Goal: Task Accomplishment & Management: Manage account settings

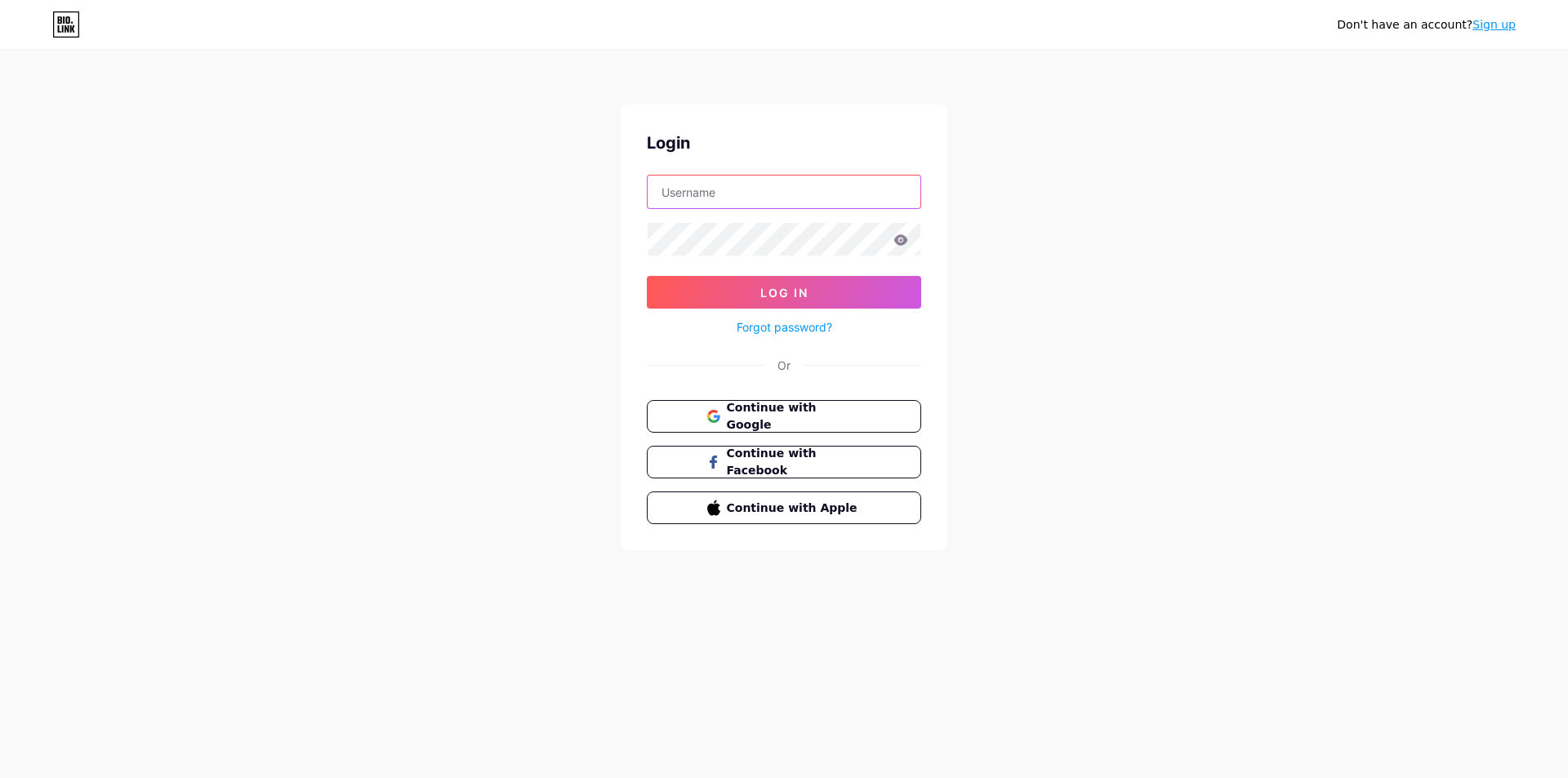
click at [868, 203] on input "text" at bounding box center [784, 191] width 273 height 33
click at [1096, 321] on div "Don't have an account? Sign up Login Log In Forgot password? Or Continue with G…" at bounding box center [784, 301] width 1568 height 603
click at [784, 191] on input "text" at bounding box center [784, 191] width 273 height 33
type input "thnhan200"
click at [647, 276] on button "Log In" at bounding box center [784, 292] width 275 height 33
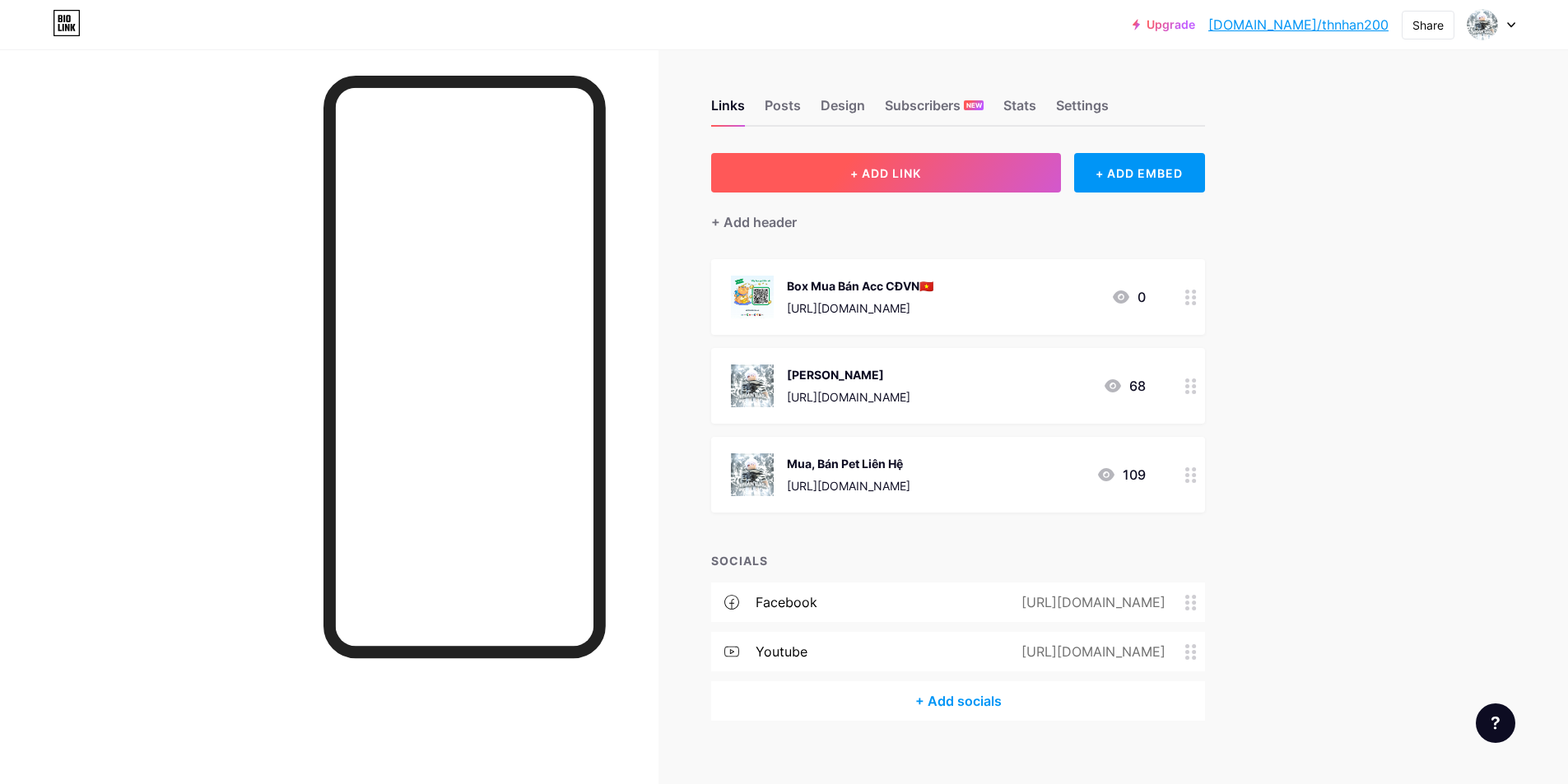
click at [956, 171] on button "+ ADD LINK" at bounding box center [886, 172] width 350 height 39
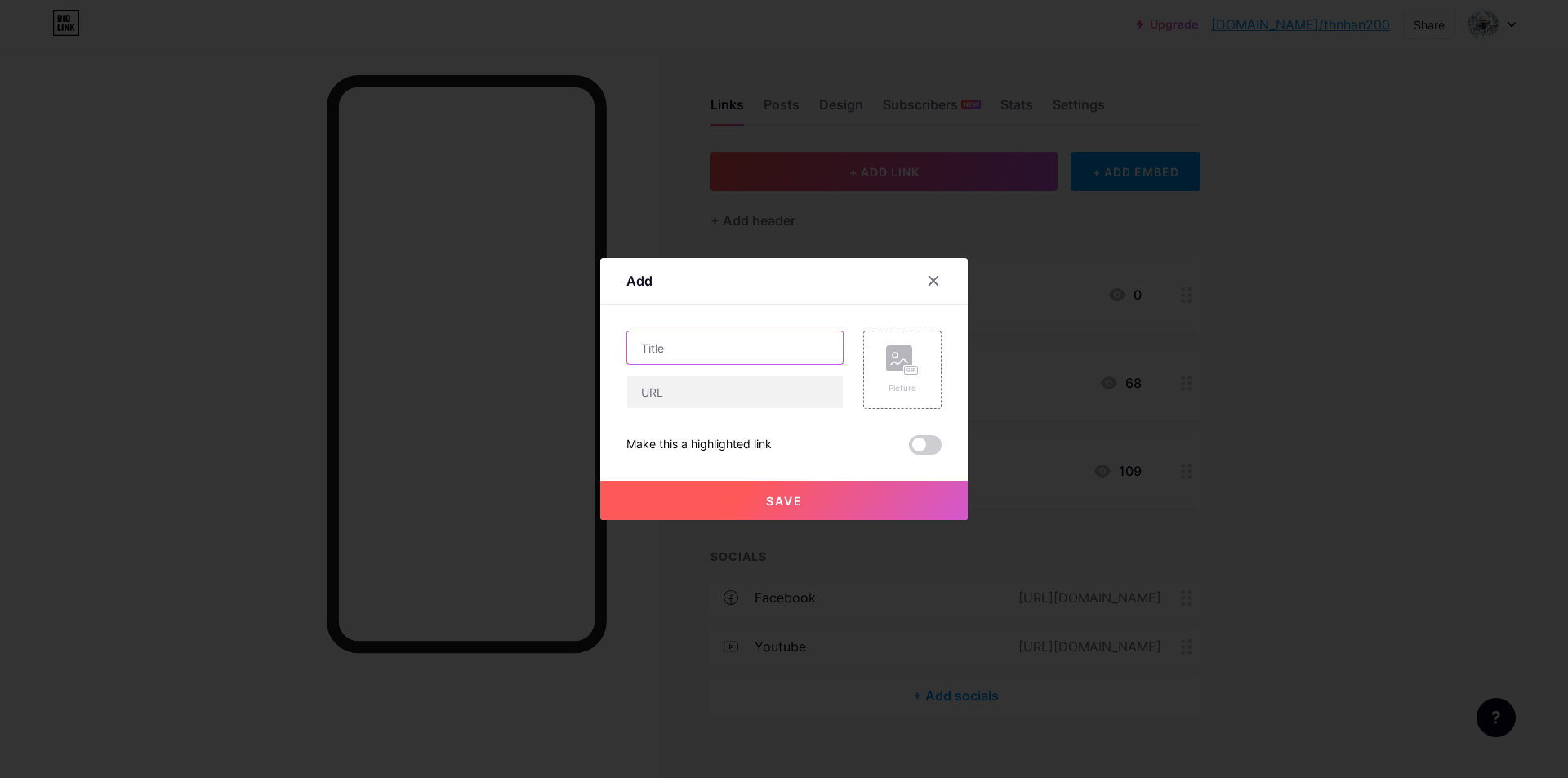
click at [699, 343] on input "text" at bounding box center [735, 347] width 215 height 33
type input "Sộp Thành Nhân"
click at [886, 354] on rect at bounding box center [899, 358] width 26 height 26
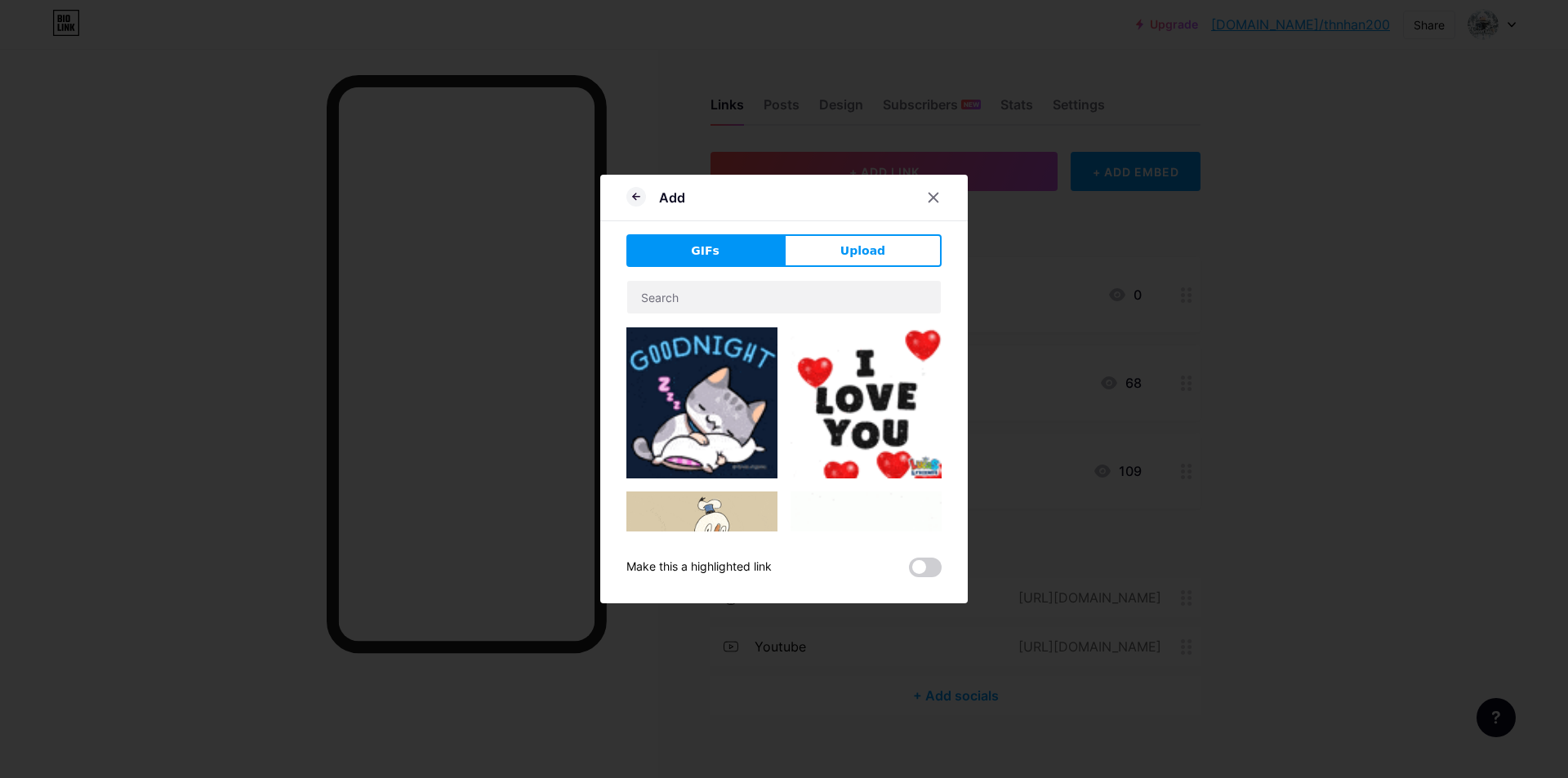
click at [928, 556] on div "Make this a highlighted link" at bounding box center [784, 428] width 316 height 297
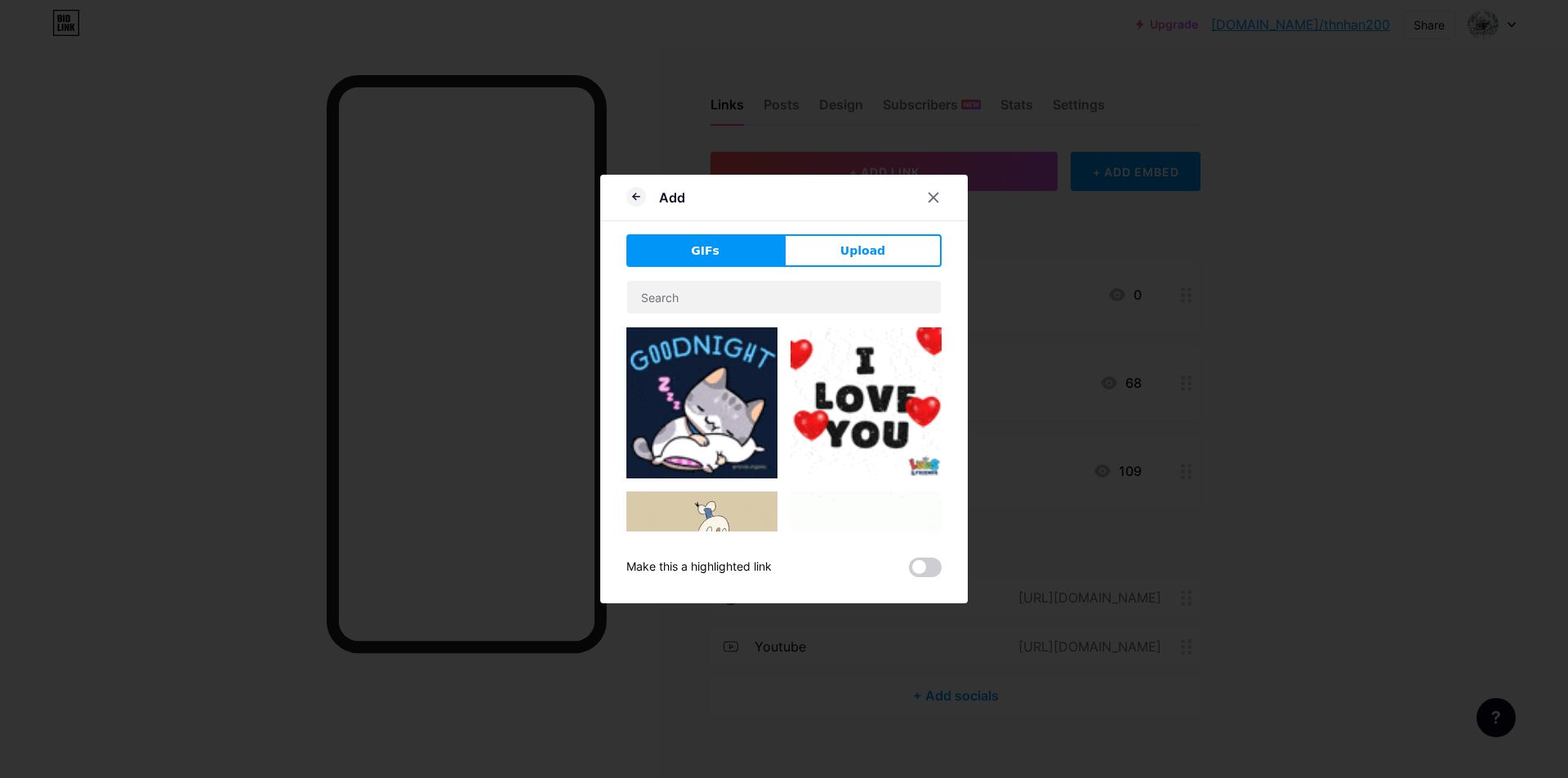
click at [915, 564] on span at bounding box center [925, 567] width 33 height 19
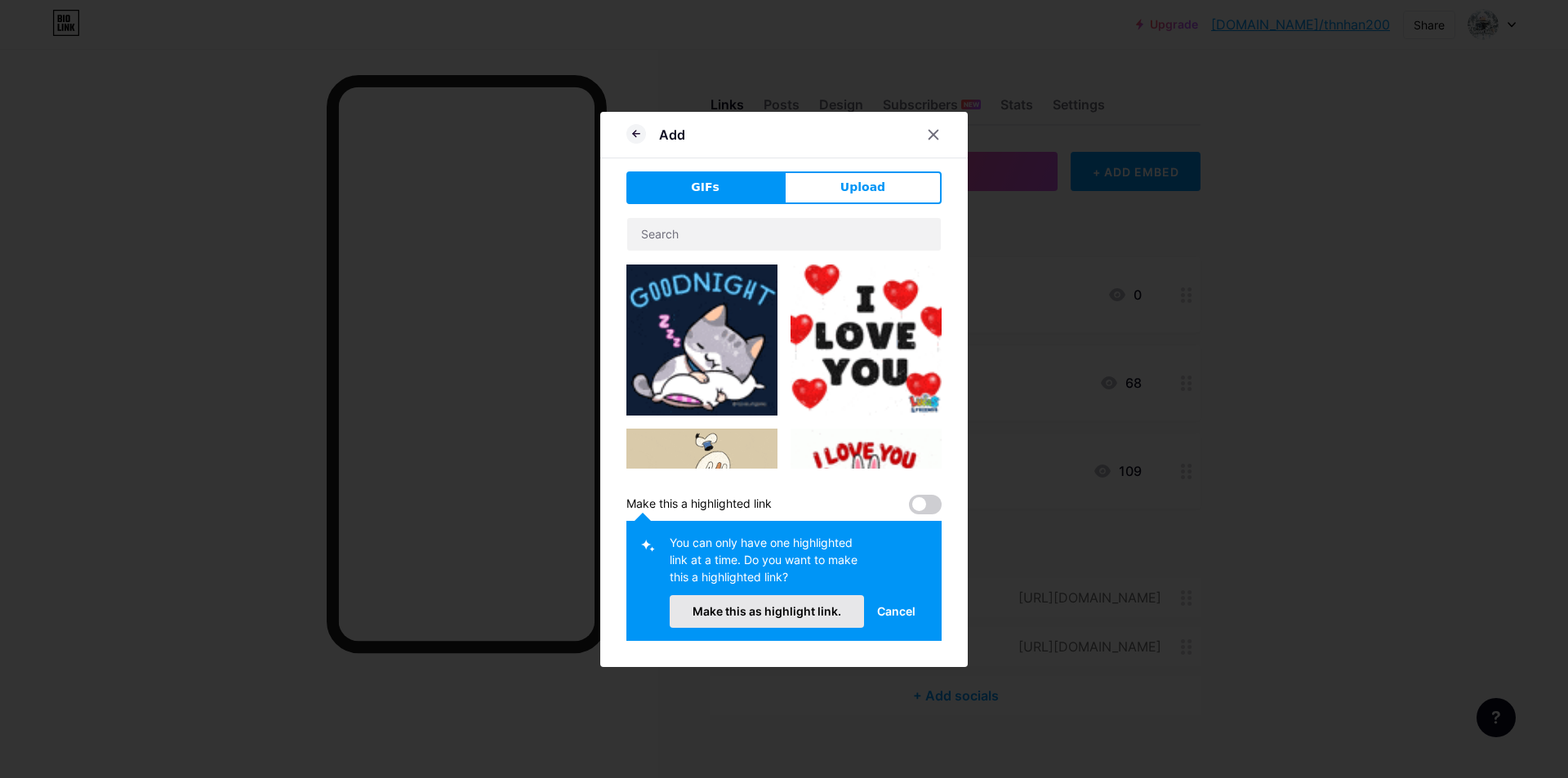
click at [832, 608] on span "Make this as highlight link." at bounding box center [767, 611] width 149 height 14
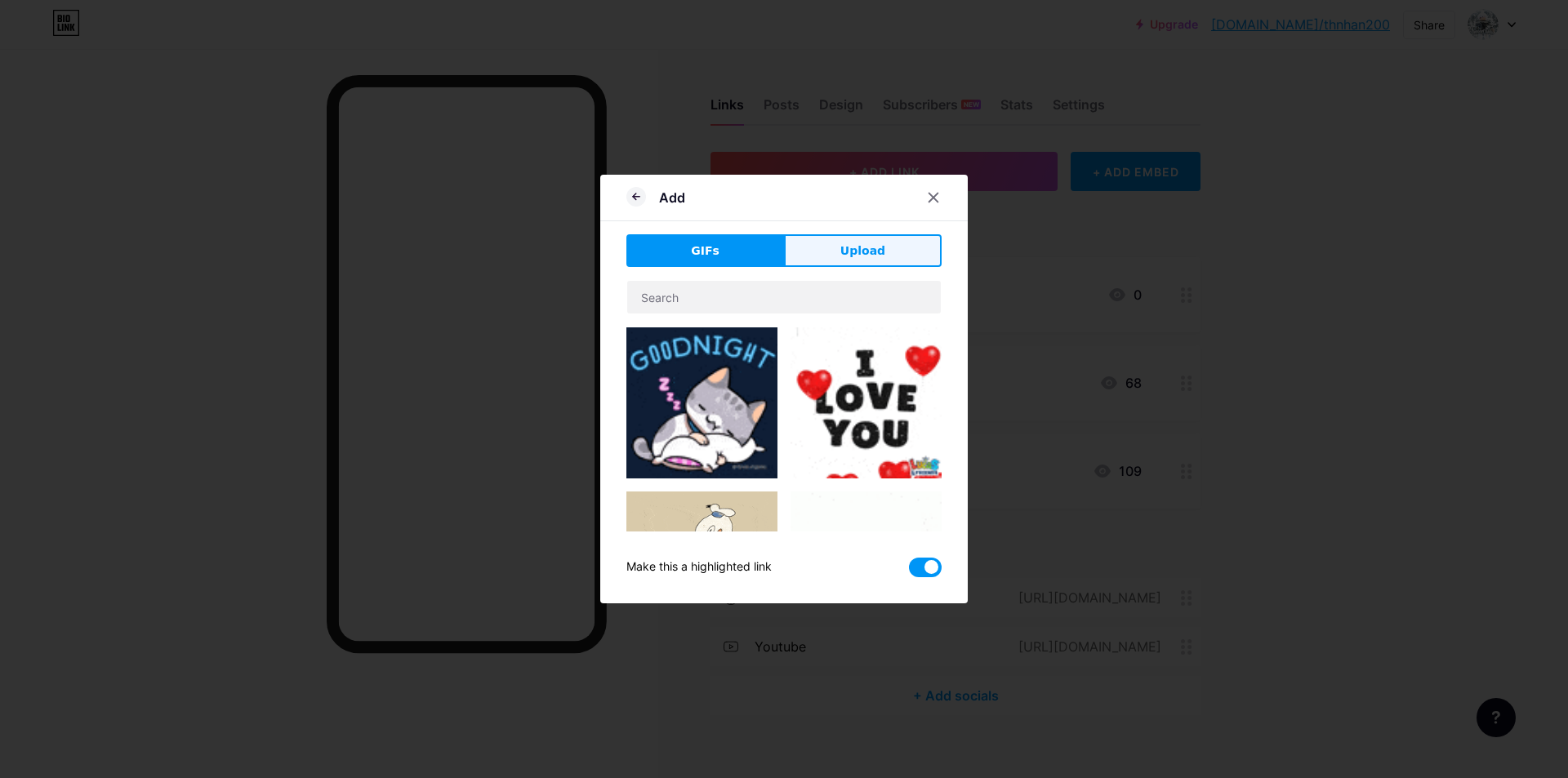
click at [880, 258] on button "Upload" at bounding box center [863, 250] width 158 height 33
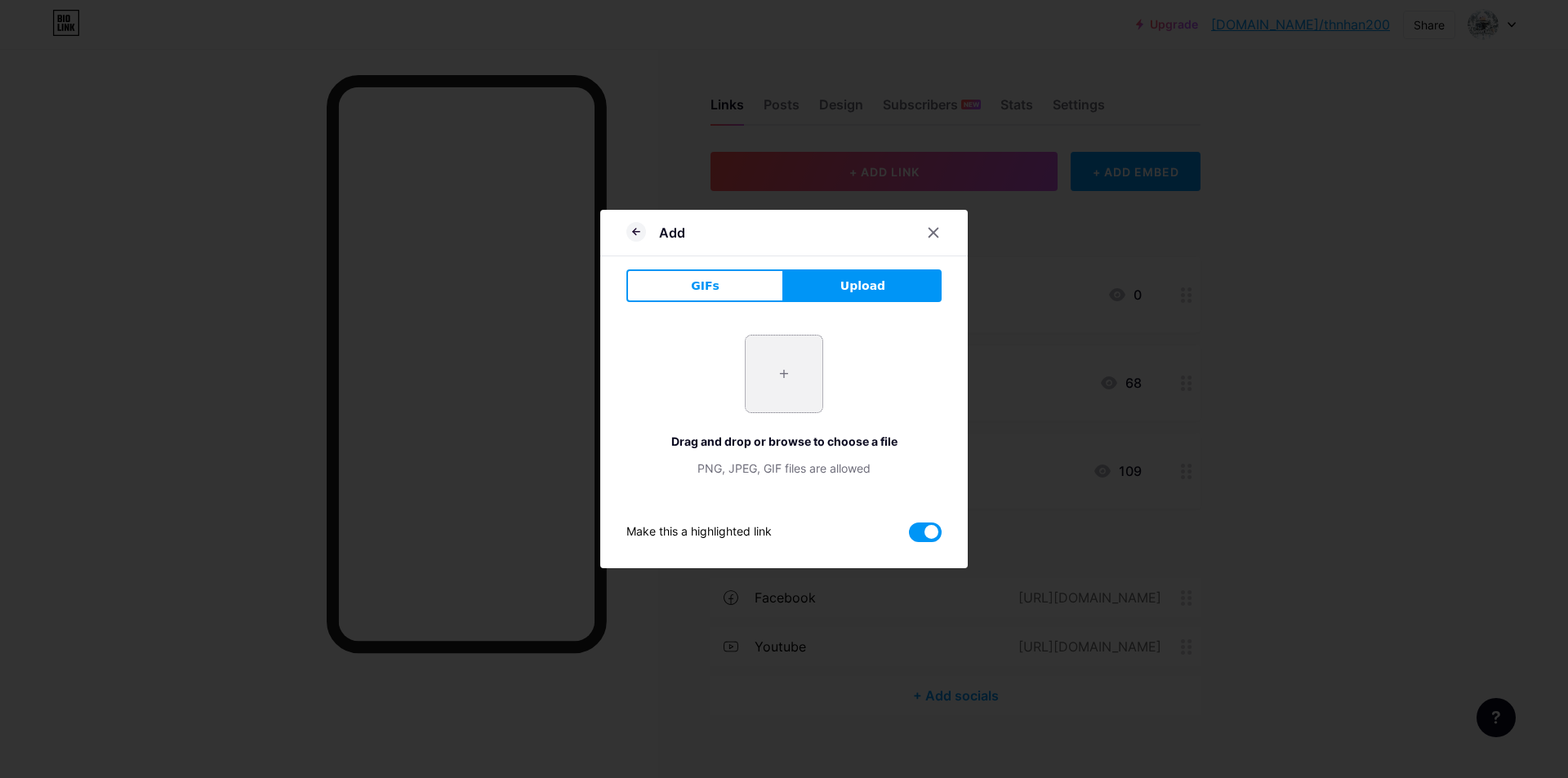
click at [772, 379] on input "file" at bounding box center [784, 374] width 77 height 77
type input "C:\fakepath\z6853195973860_0e0c09dc0d54ba0bce259787d76186a7.jpg"
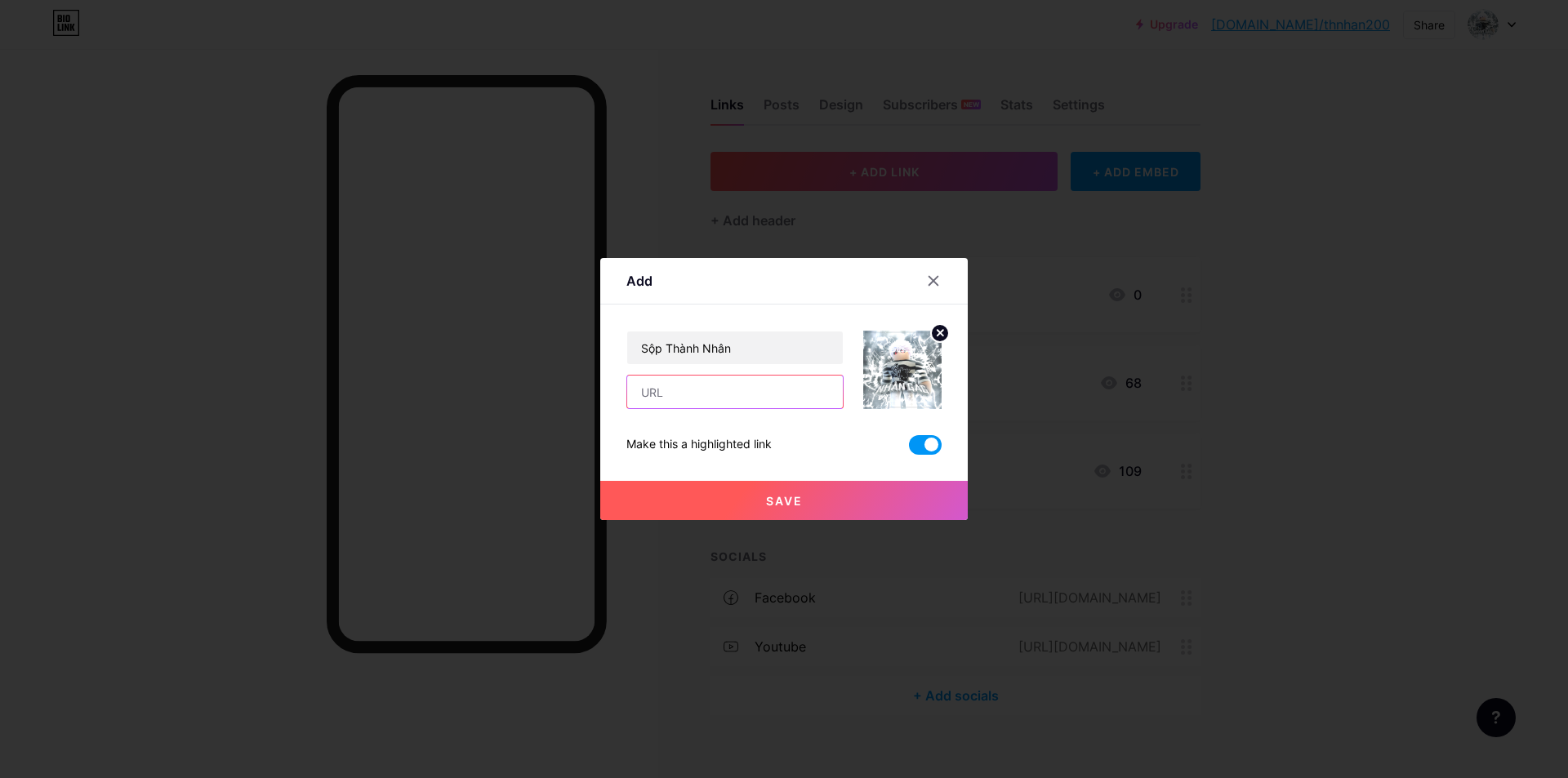
click at [786, 406] on input "text" at bounding box center [735, 392] width 215 height 33
paste input "[URL][DOMAIN_NAME]"
type input "[URL][DOMAIN_NAME]"
click at [722, 504] on button "Save" at bounding box center [784, 501] width 368 height 39
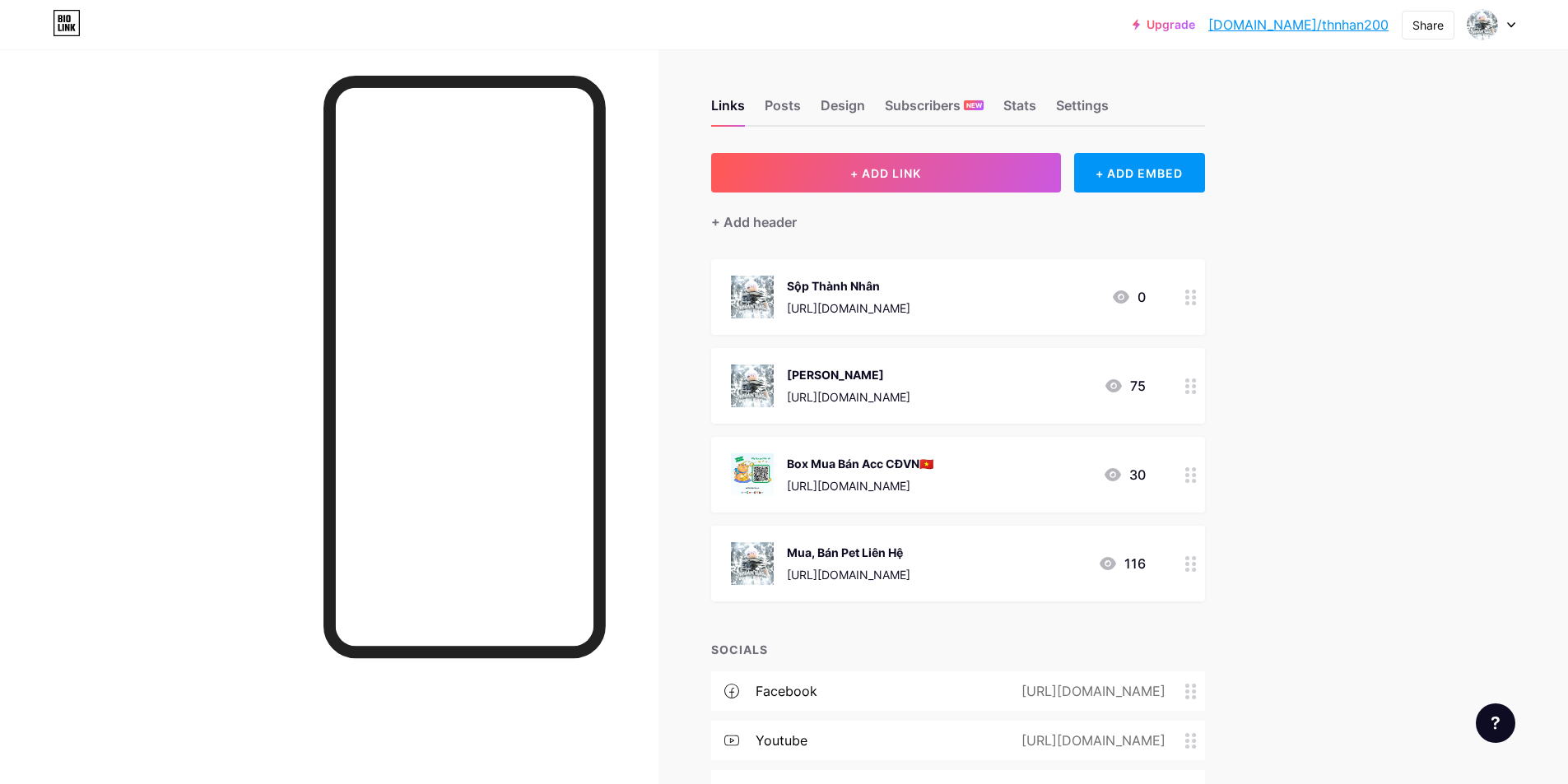
click at [1196, 391] on circle at bounding box center [1194, 392] width 4 height 4
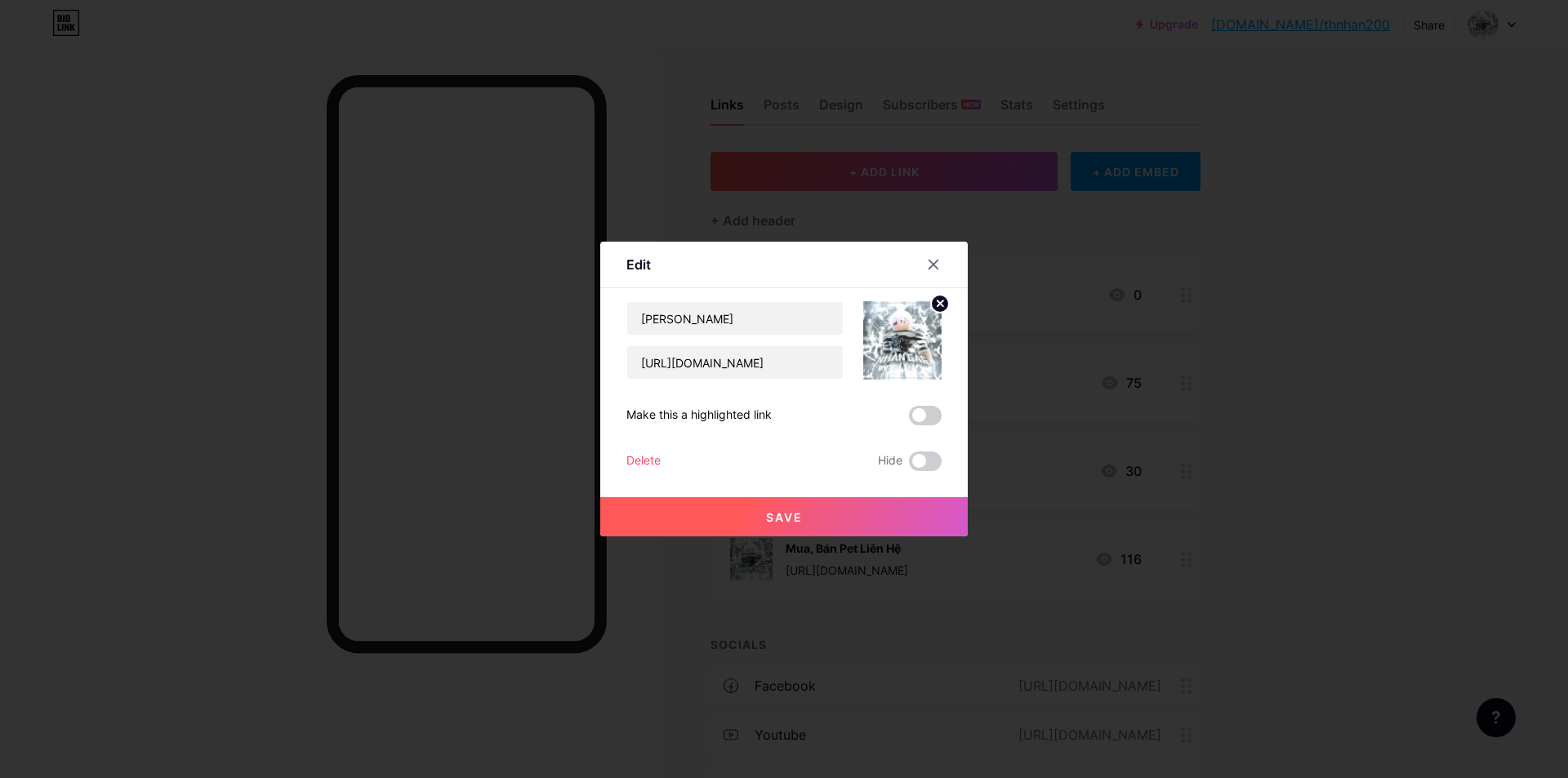
click at [631, 461] on div "Delete" at bounding box center [644, 462] width 35 height 19
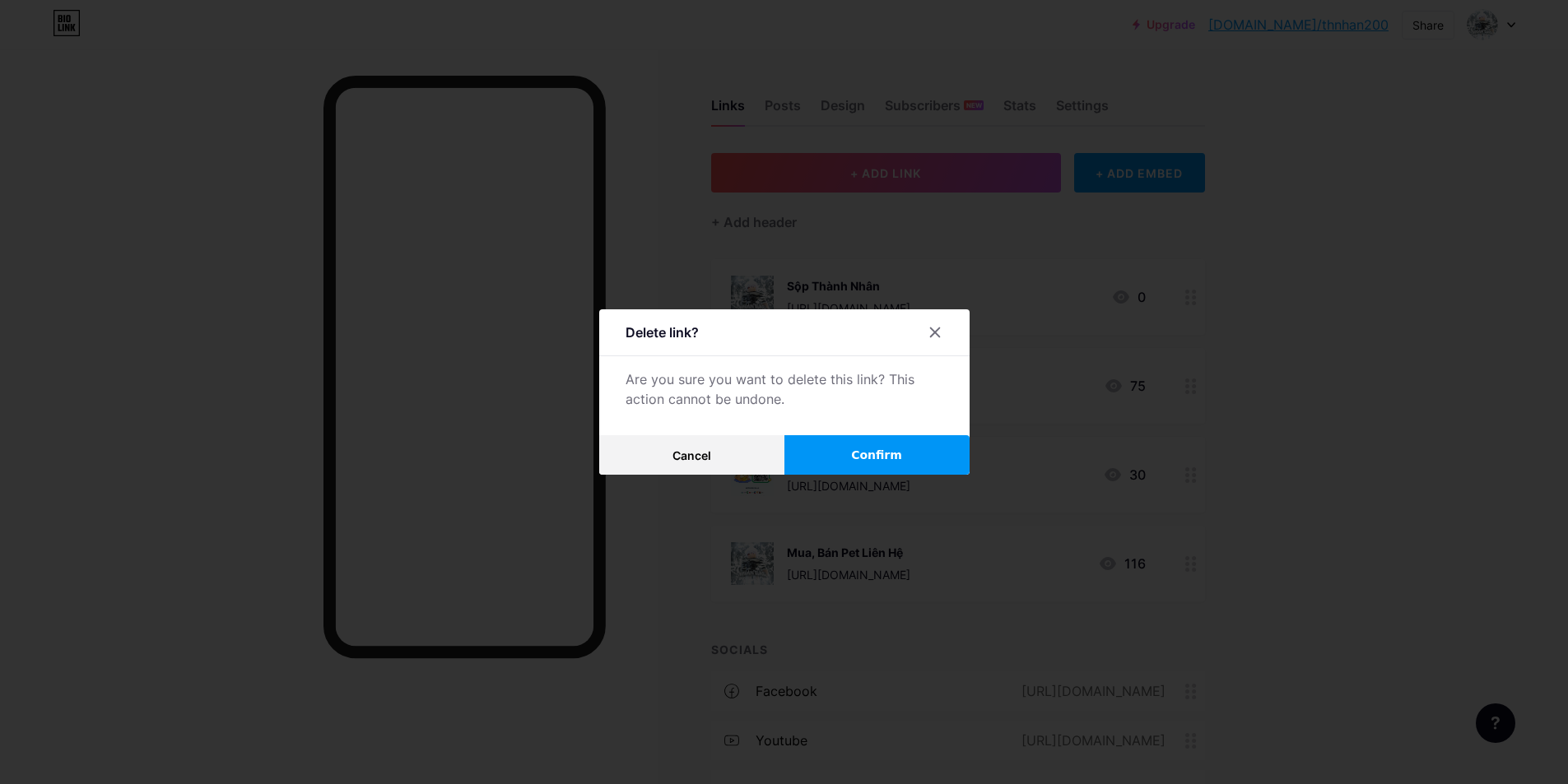
click at [852, 447] on button "Confirm" at bounding box center [876, 455] width 185 height 39
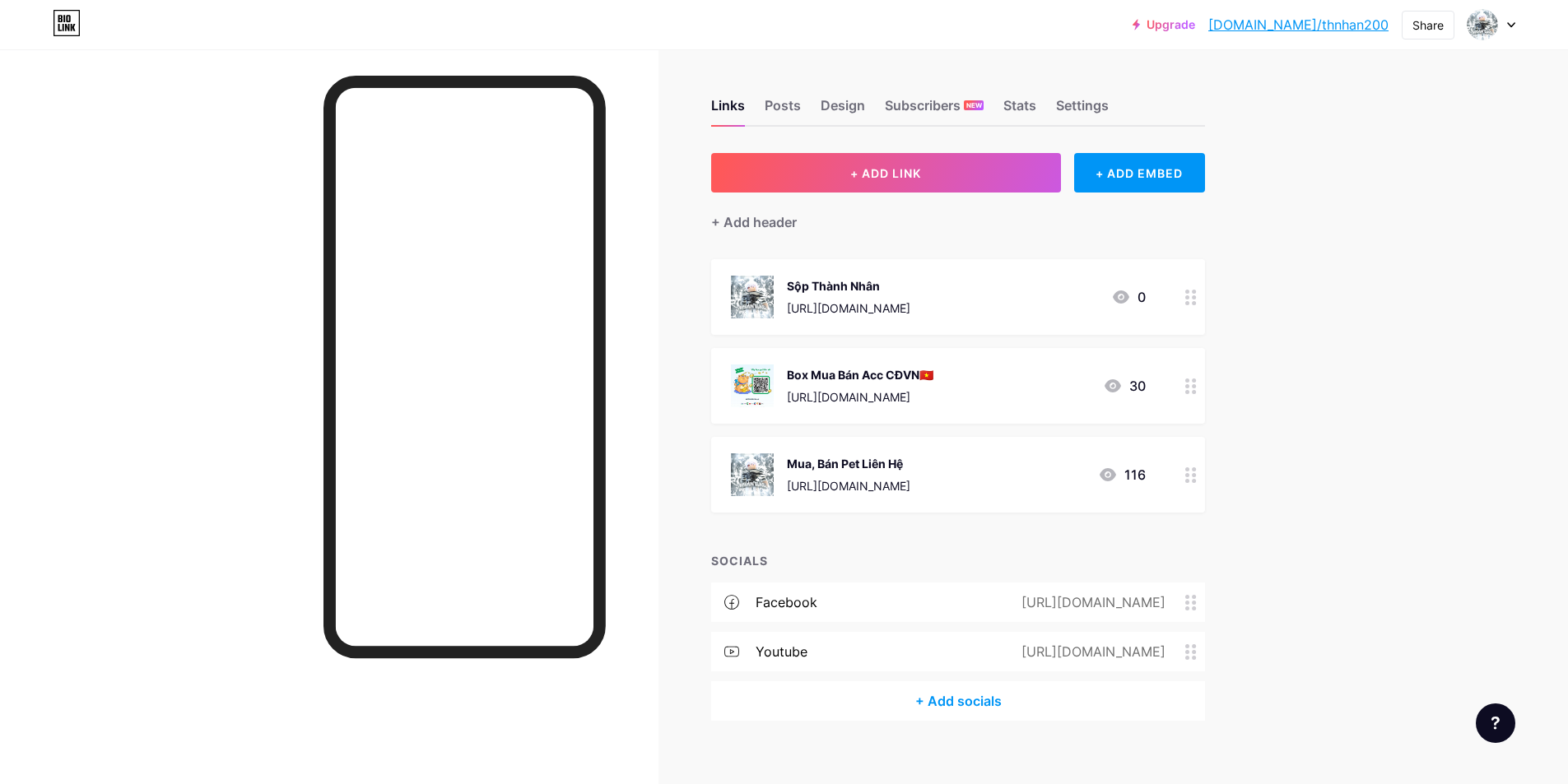
drag, startPoint x: 1192, startPoint y: 492, endPoint x: 1161, endPoint y: 482, distance: 32.6
click at [1161, 482] on div "Mua, Bán Pet Liên Hệ [URL][DOMAIN_NAME] 116" at bounding box center [958, 474] width 494 height 76
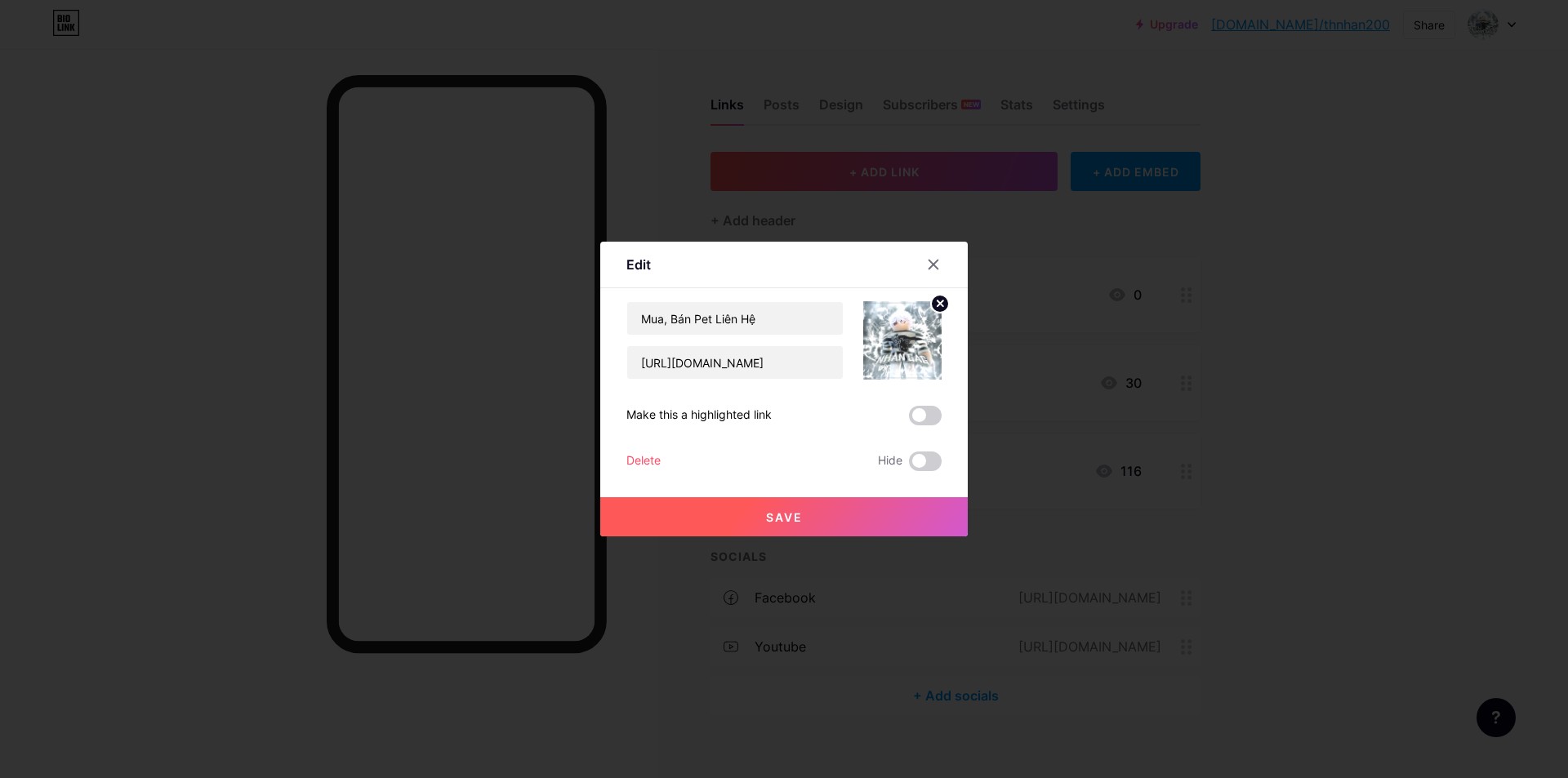
click at [643, 462] on div "Delete" at bounding box center [644, 462] width 35 height 19
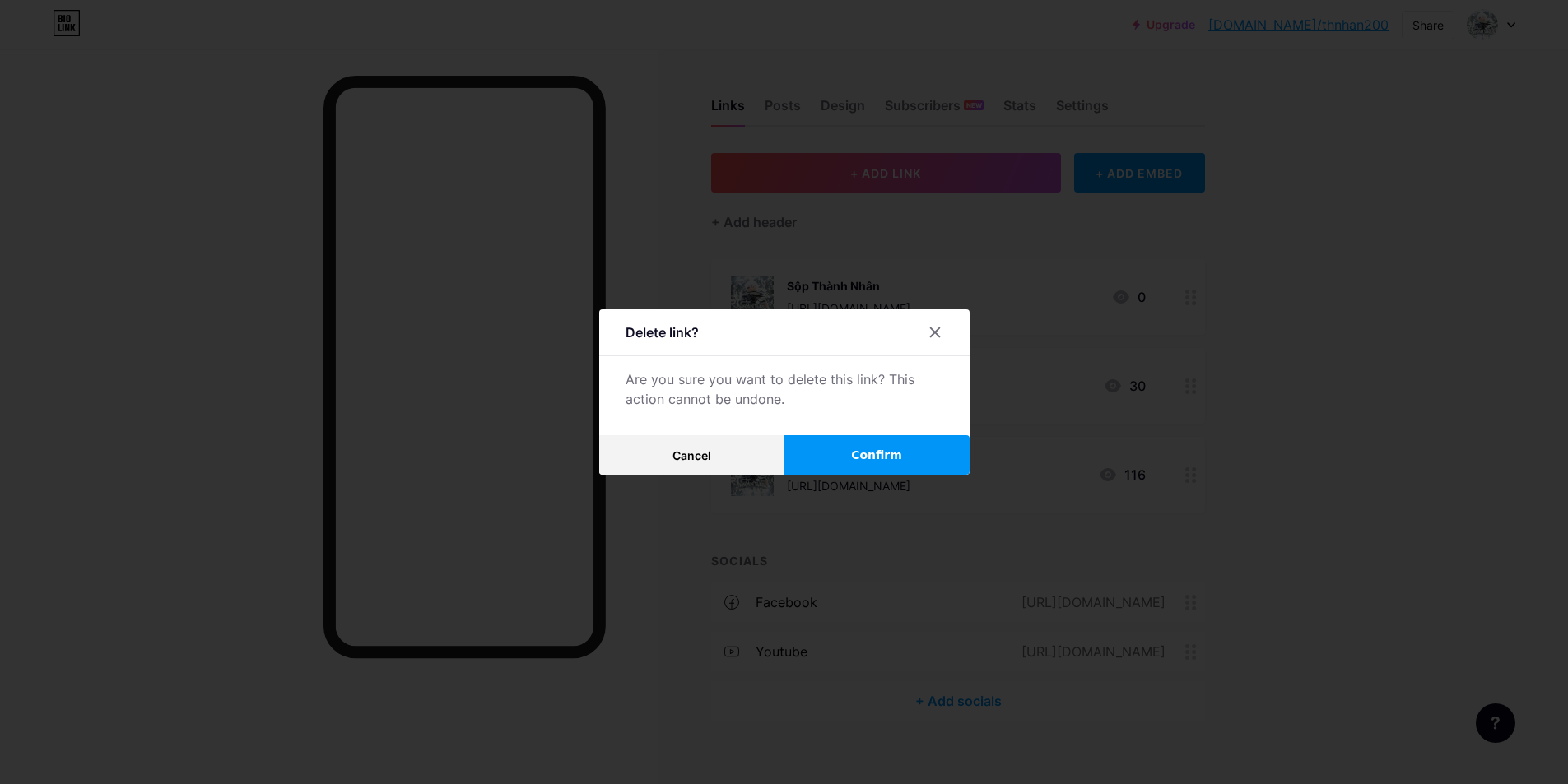
click at [871, 447] on span "Confirm" at bounding box center [876, 455] width 51 height 17
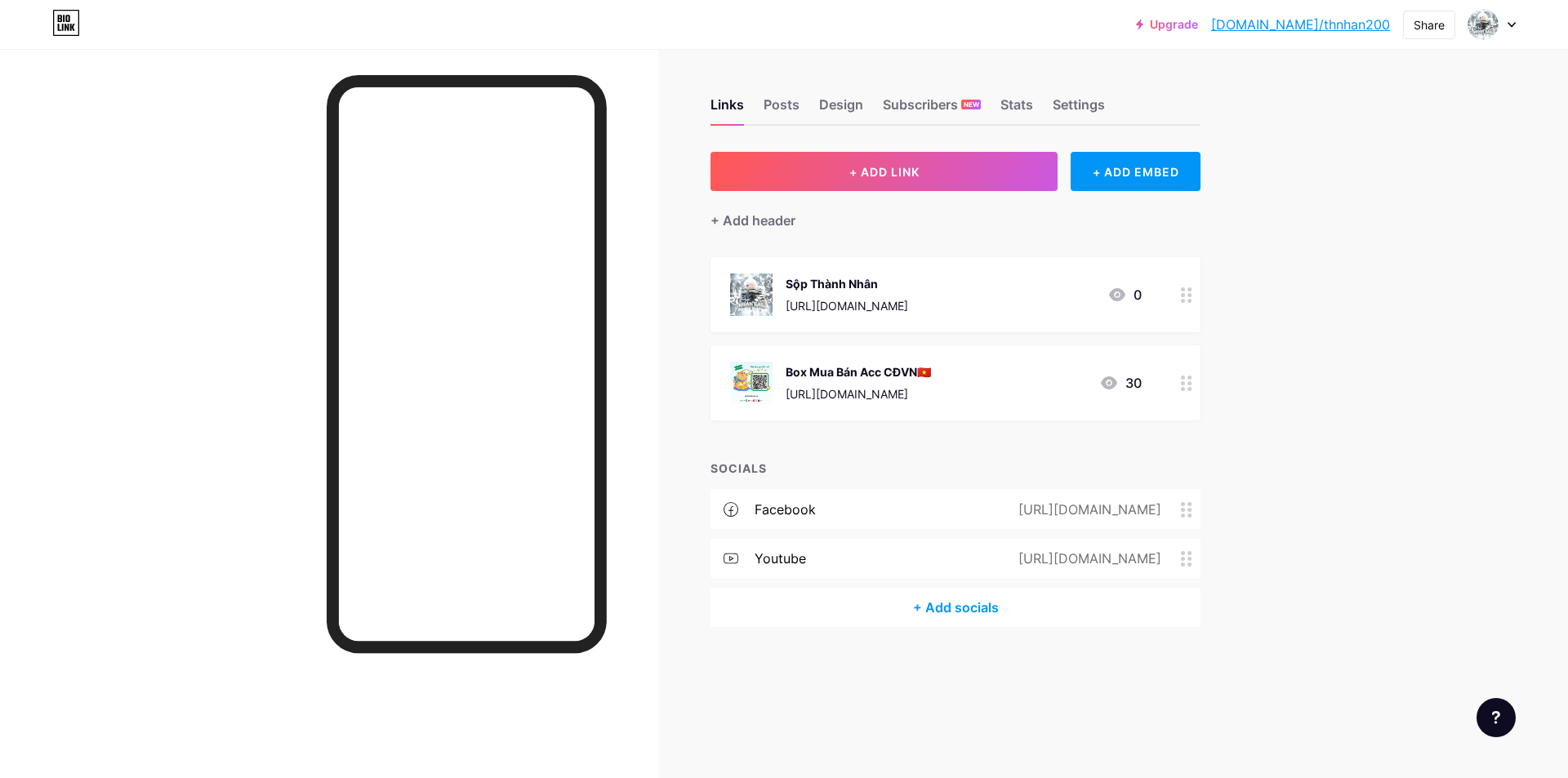
click at [1333, 22] on link "[DOMAIN_NAME]/thnhan200" at bounding box center [1300, 25] width 179 height 19
